Goal: Transaction & Acquisition: Download file/media

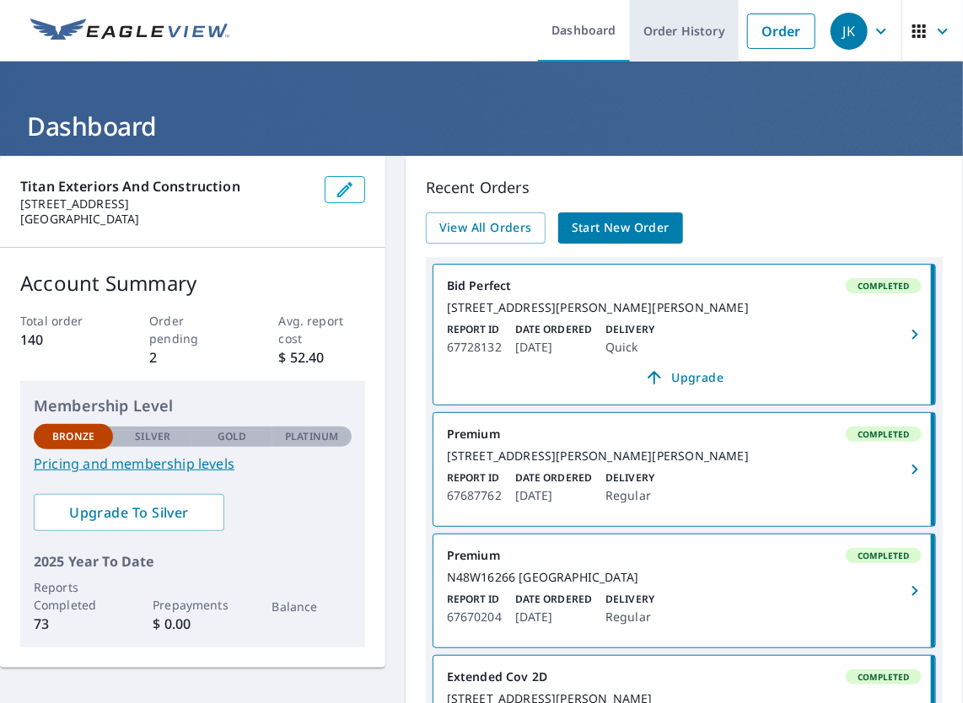
click at [654, 28] on link "Order History" at bounding box center [684, 31] width 109 height 62
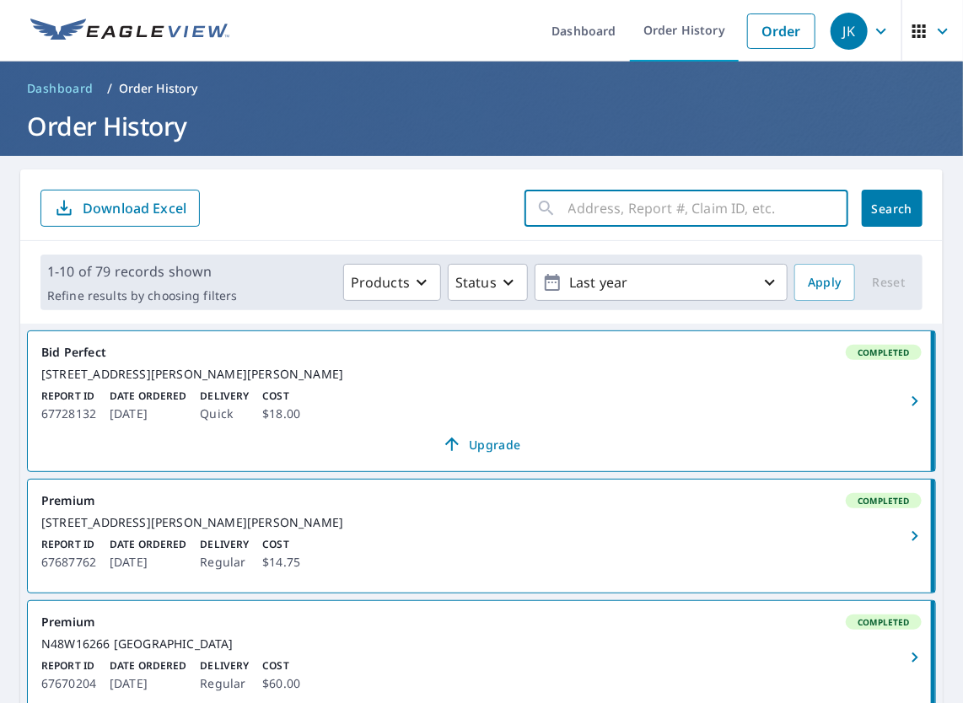
click at [624, 201] on input "text" at bounding box center [708, 208] width 280 height 47
type input "533"
click at [876, 222] on button "Search" at bounding box center [892, 208] width 61 height 37
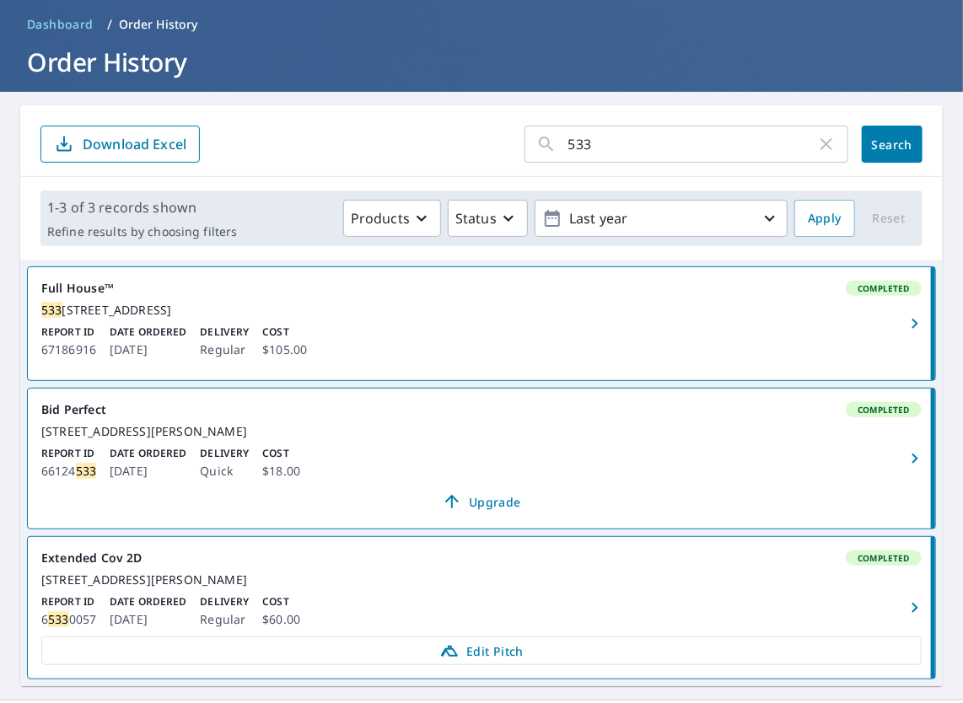
scroll to position [64, 0]
click at [905, 329] on icon "button" at bounding box center [915, 324] width 20 height 20
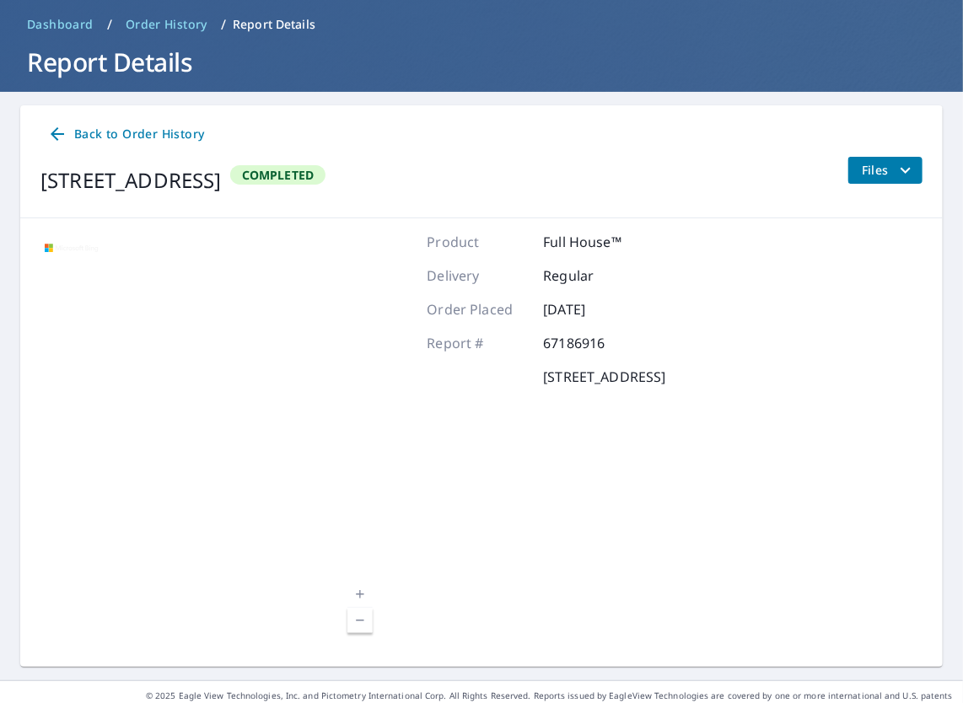
click at [862, 169] on span "Files" at bounding box center [889, 170] width 54 height 20
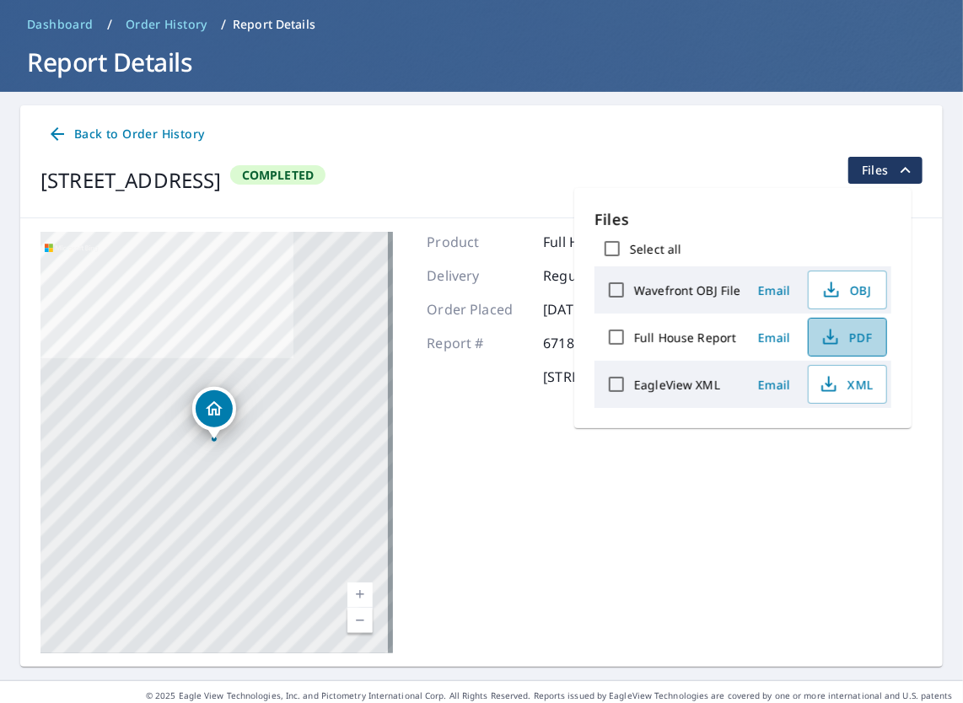
click at [860, 342] on span "PDF" at bounding box center [846, 337] width 54 height 20
